Goal: Find specific page/section: Find specific page/section

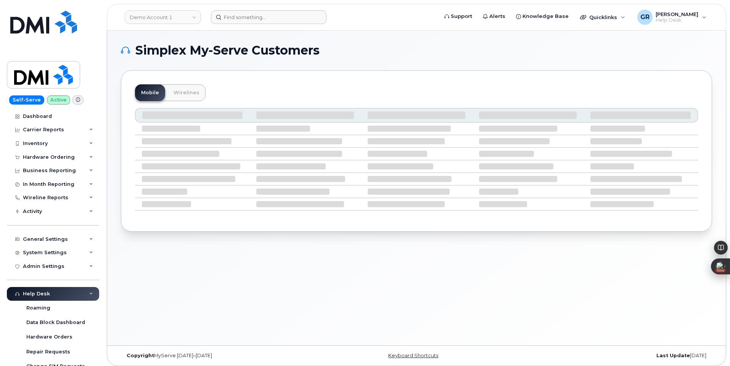
drag, startPoint x: 282, startPoint y: 8, endPoint x: 282, endPoint y: 14, distance: 5.4
click at [282, 10] on header "Demo Account 1 Support Alerts Knowledge Base Quicklinks Suspend / Cancel Device…" at bounding box center [416, 17] width 619 height 27
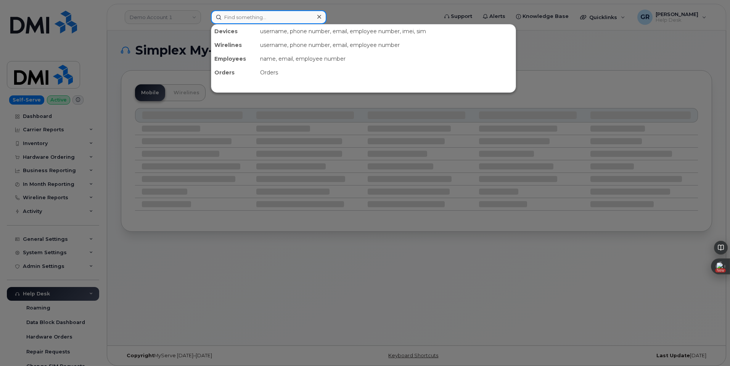
click at [281, 15] on input at bounding box center [269, 17] width 116 height 14
paste input "302105"
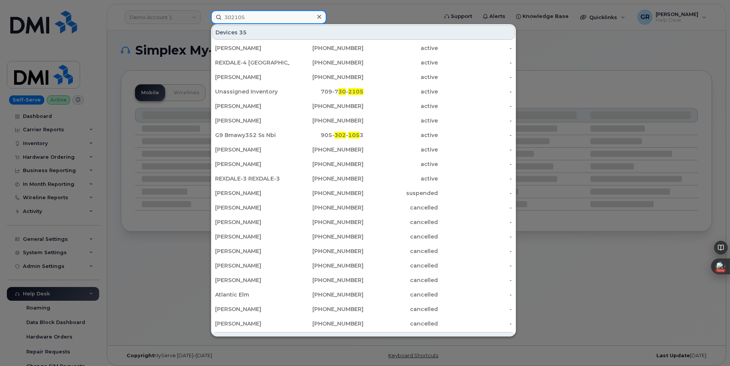
type input "302105"
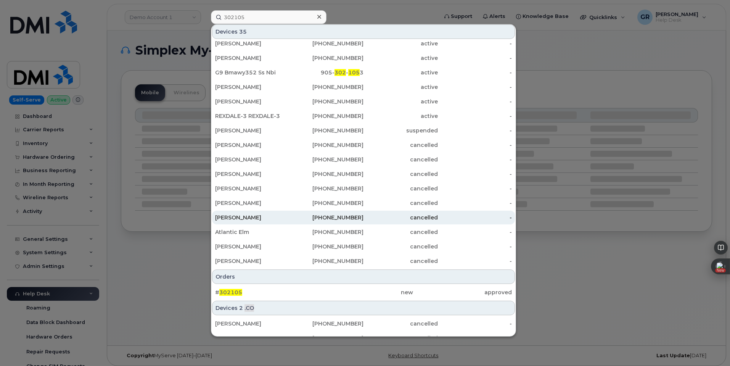
scroll to position [103, 0]
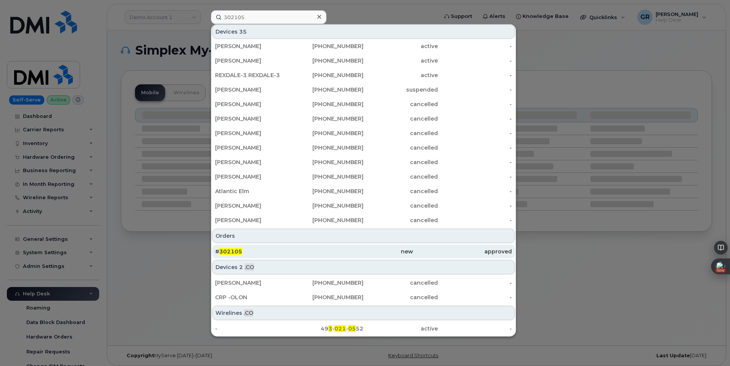
click at [257, 254] on div "# 302105" at bounding box center [264, 252] width 99 height 8
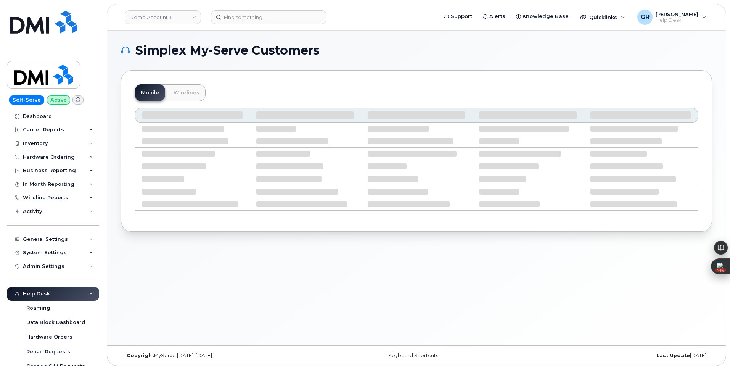
click at [127, 50] on icon at bounding box center [125, 50] width 9 height 9
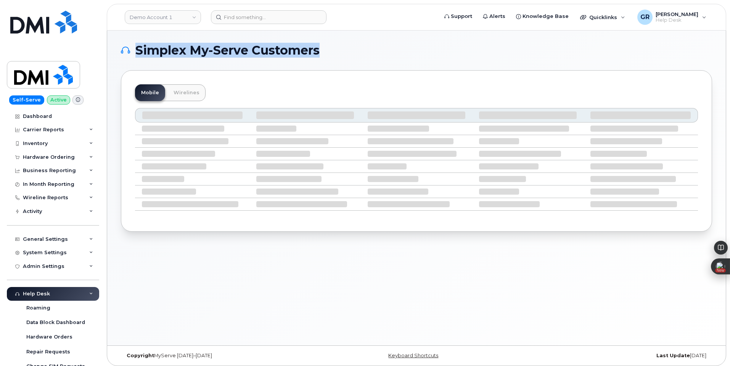
drag, startPoint x: 138, startPoint y: 50, endPoint x: 341, endPoint y: 52, distance: 202.2
click at [341, 52] on h1 "Simplex My-Serve Customers" at bounding box center [414, 50] width 587 height 12
click at [335, 53] on h1 "Simplex My-Serve Customers" at bounding box center [414, 50] width 587 height 12
click at [315, 47] on span "Simplex My-Serve Customers" at bounding box center [227, 50] width 184 height 11
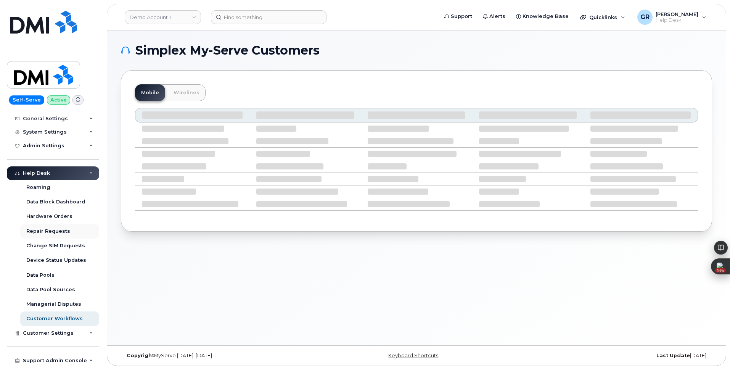
scroll to position [122, 0]
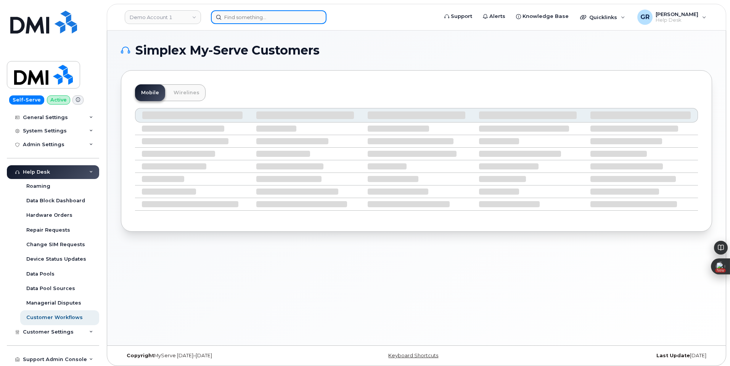
click at [285, 22] on input at bounding box center [269, 17] width 116 height 14
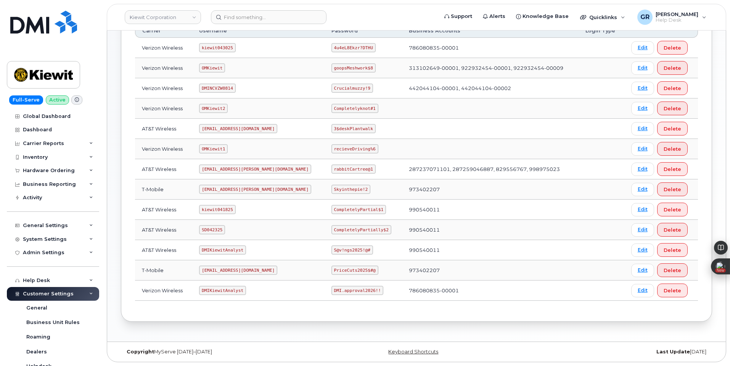
scroll to position [98, 0]
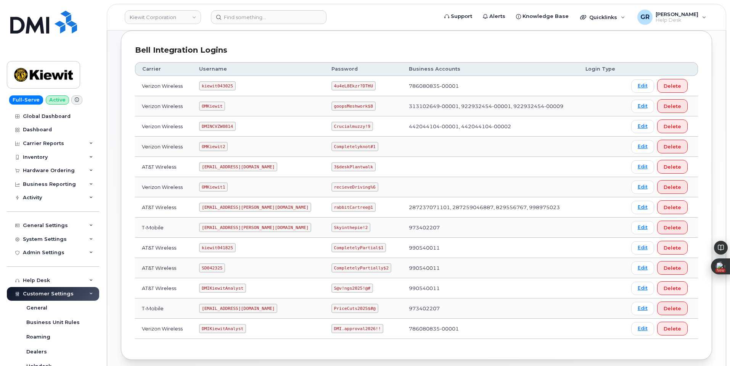
click at [334, 264] on code "CompletelyPartially$2" at bounding box center [361, 267] width 60 height 9
click at [333, 264] on code "CompletelyPartially$2" at bounding box center [361, 267] width 60 height 9
click at [334, 265] on code "CompletelyPartially$2" at bounding box center [361, 267] width 60 height 9
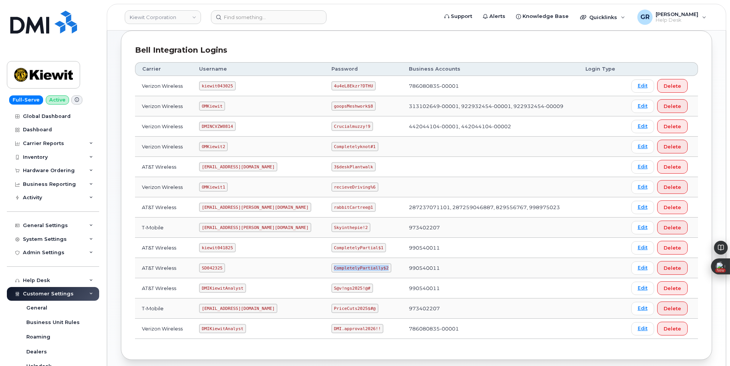
click at [334, 265] on code "CompletelyPartially$2" at bounding box center [361, 267] width 60 height 9
